Goal: Task Accomplishment & Management: Manage account settings

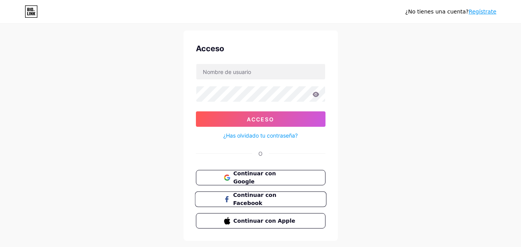
scroll to position [37, 0]
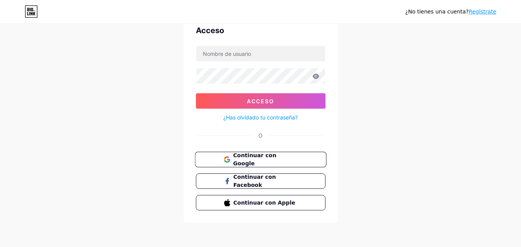
click at [257, 159] on font "Continuar con Google" at bounding box center [254, 159] width 43 height 15
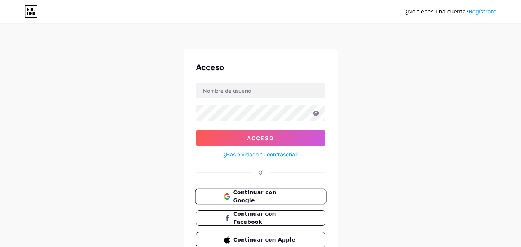
click at [276, 197] on font "Continuar con Google" at bounding box center [254, 197] width 43 height 15
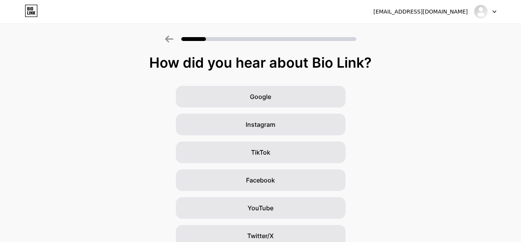
click at [493, 11] on div at bounding box center [485, 12] width 22 height 14
click at [433, 34] on li "Logout" at bounding box center [449, 31] width 96 height 21
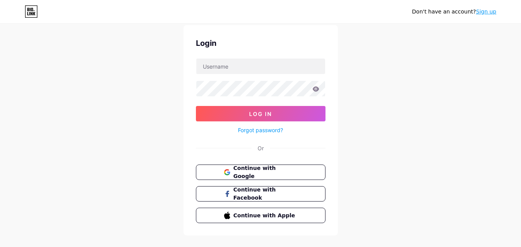
scroll to position [37, 0]
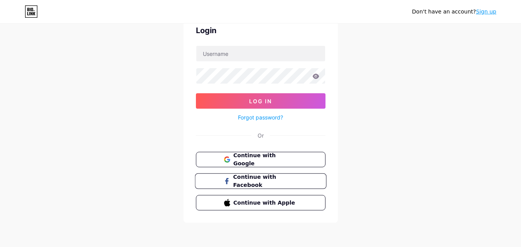
click at [300, 183] on button "Continue with Facebook" at bounding box center [261, 182] width 132 height 16
